Goal: Transaction & Acquisition: Purchase product/service

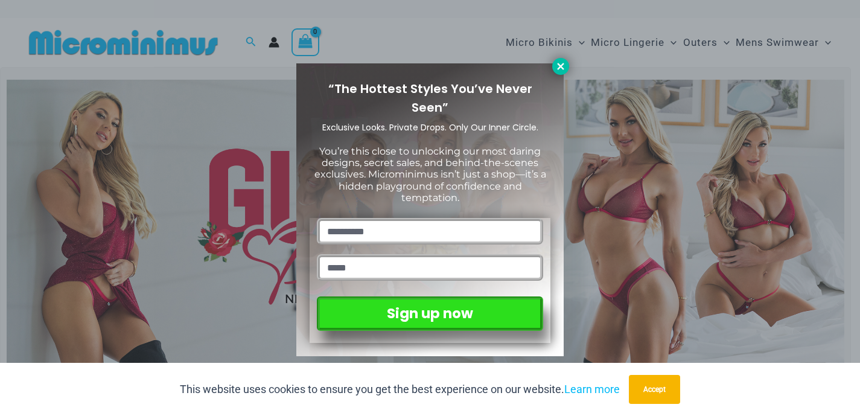
click at [560, 68] on icon at bounding box center [560, 66] width 11 height 11
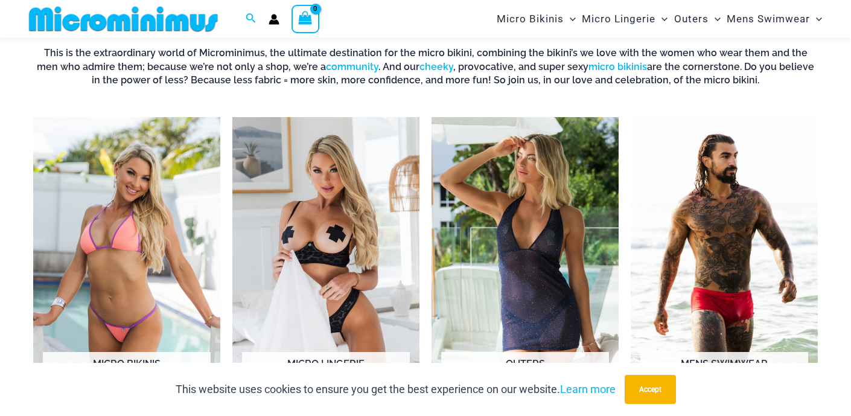
scroll to position [824, 0]
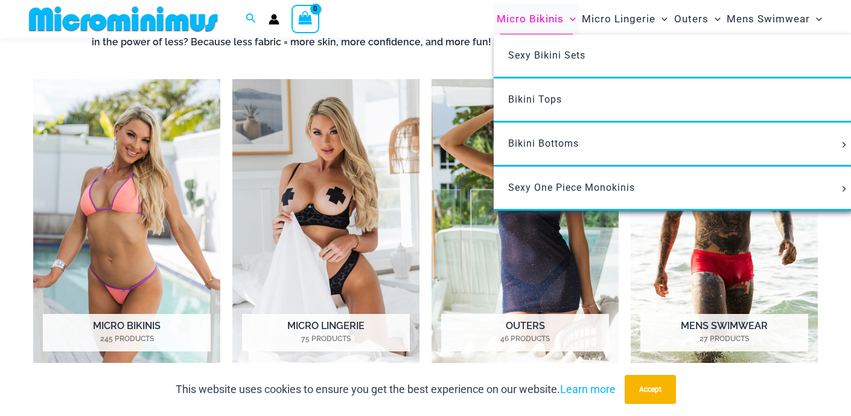
click at [548, 20] on span "Micro Bikinis" at bounding box center [530, 19] width 67 height 31
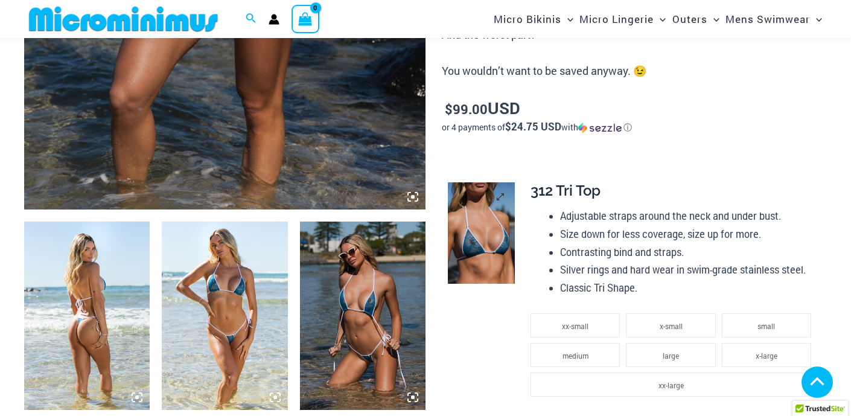
scroll to position [757, 0]
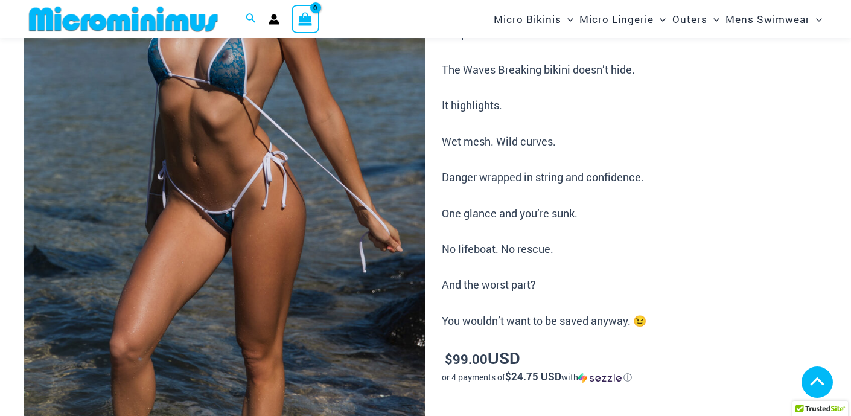
scroll to position [203, 0]
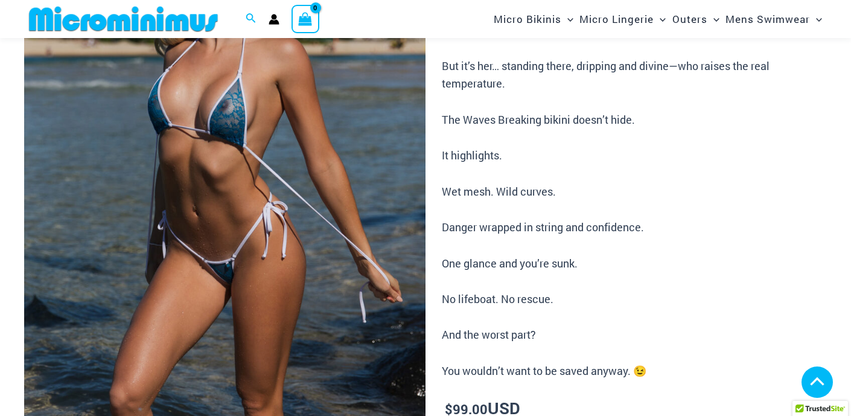
click at [372, 185] on img at bounding box center [224, 208] width 401 height 602
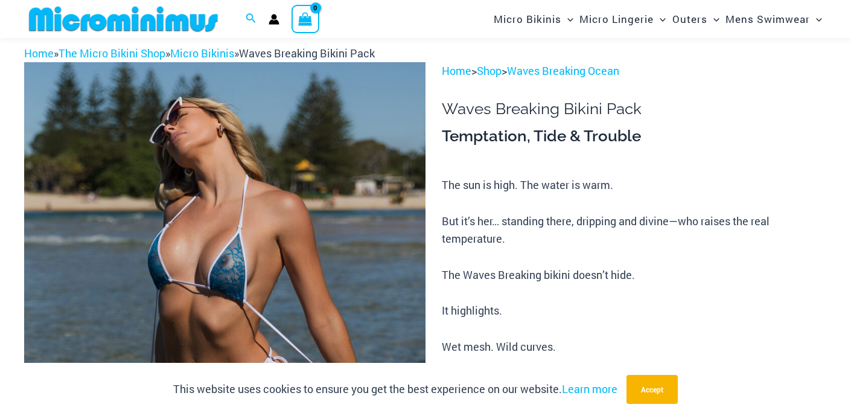
scroll to position [103, 0]
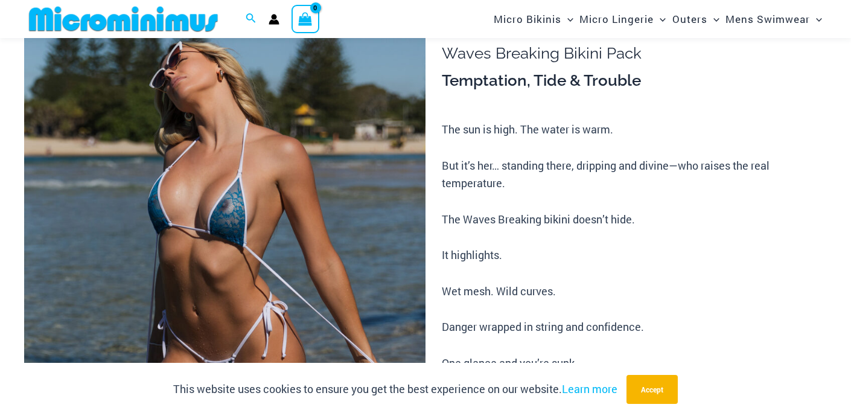
click at [241, 302] on img at bounding box center [224, 308] width 401 height 602
